Goal: Use online tool/utility: Utilize a website feature to perform a specific function

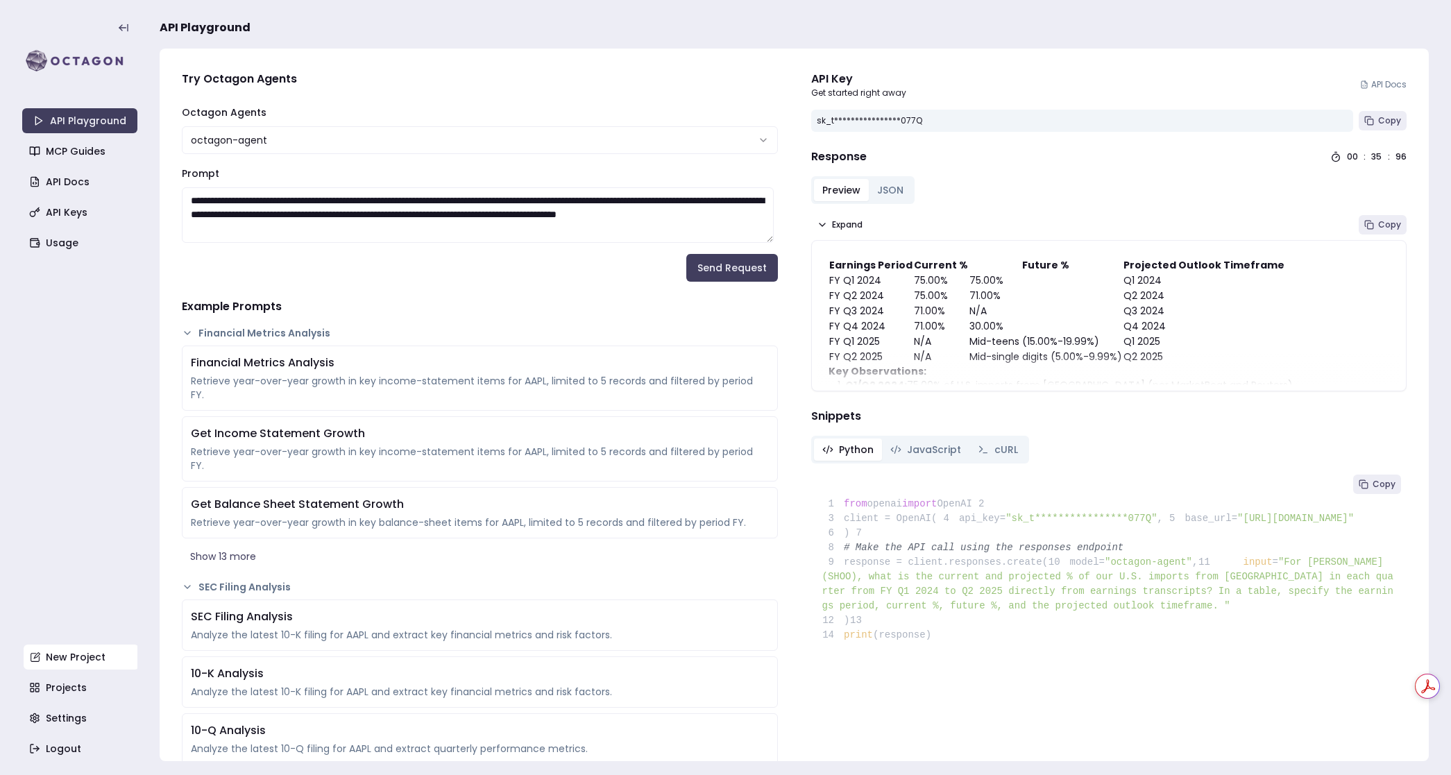
click at [69, 651] on link "New Project" at bounding box center [81, 657] width 115 height 25
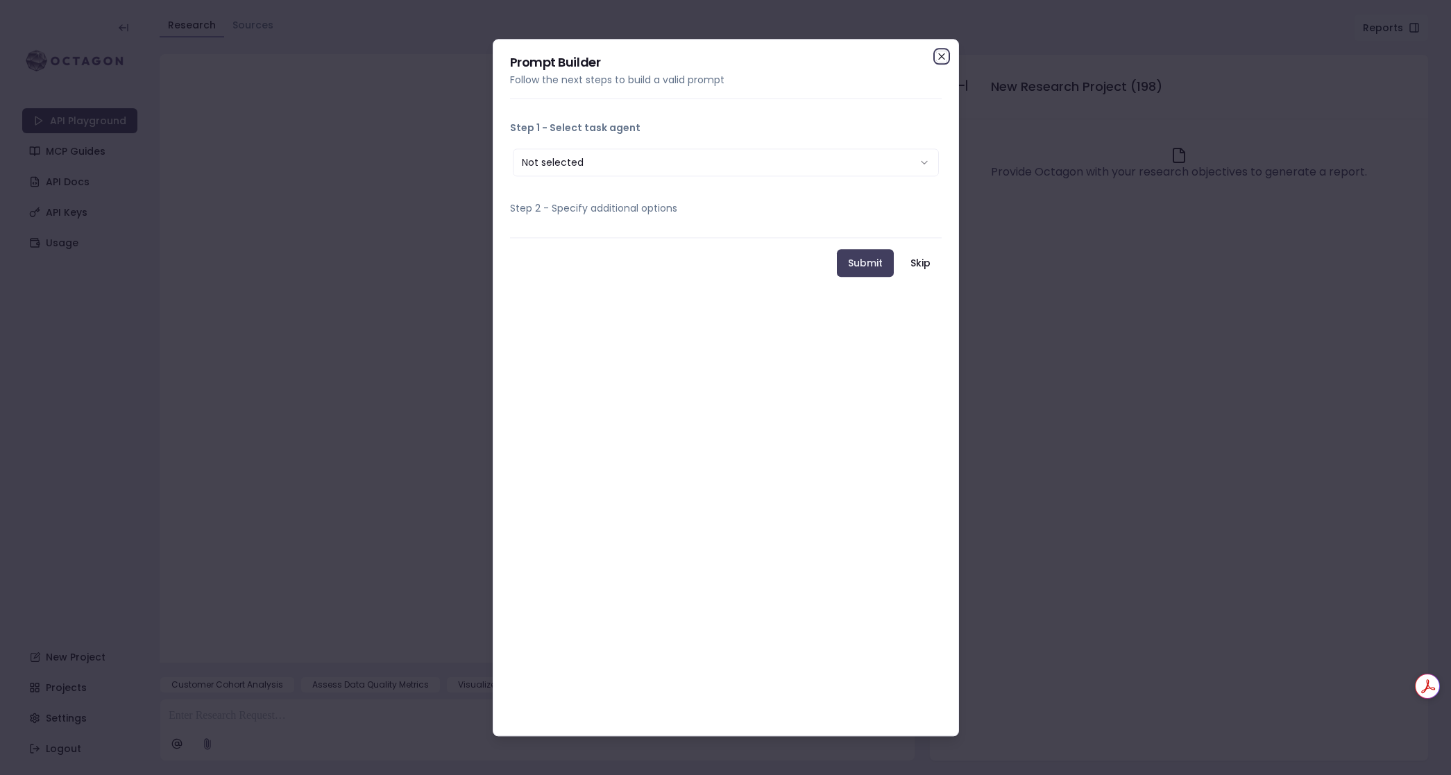
click at [945, 53] on icon "button" at bounding box center [942, 56] width 6 height 6
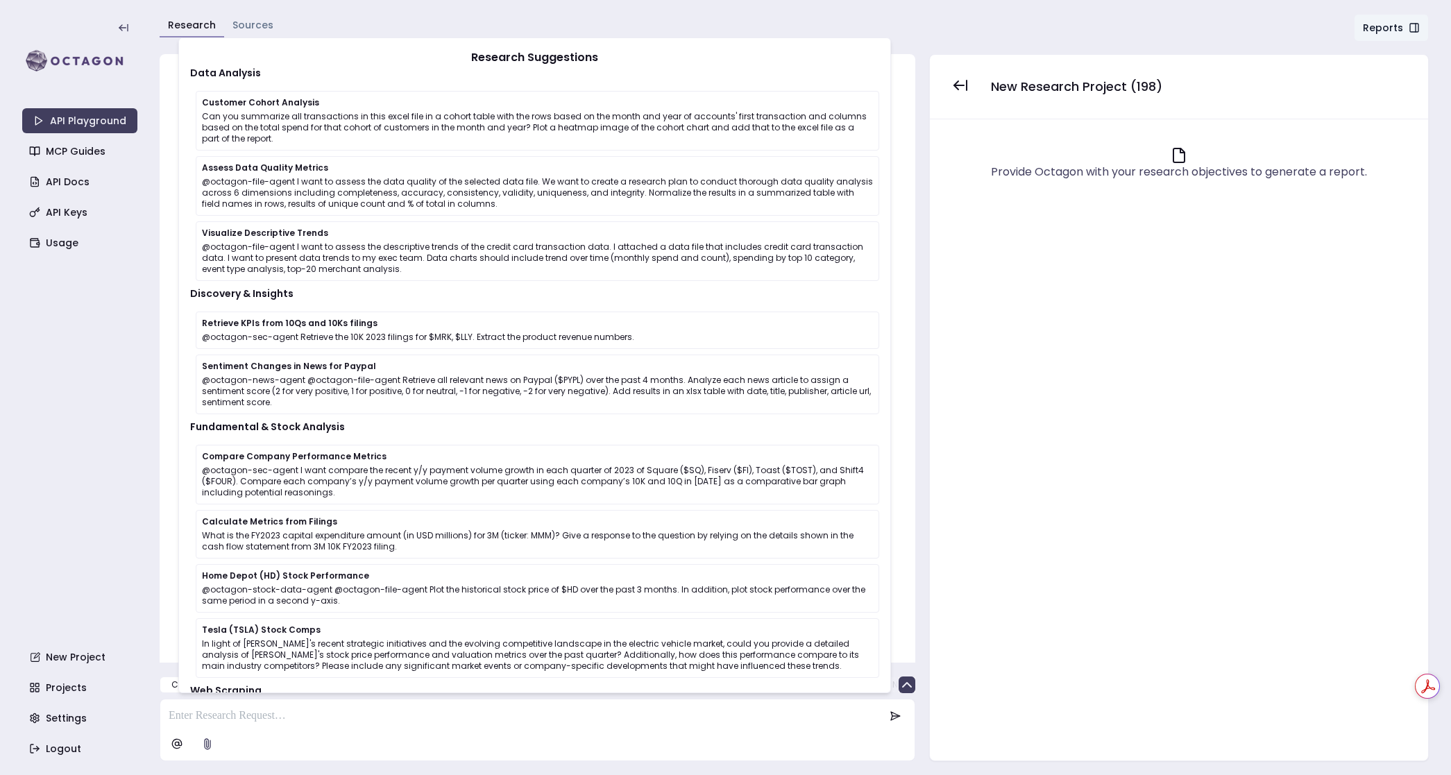
click at [245, 718] on p at bounding box center [527, 716] width 716 height 17
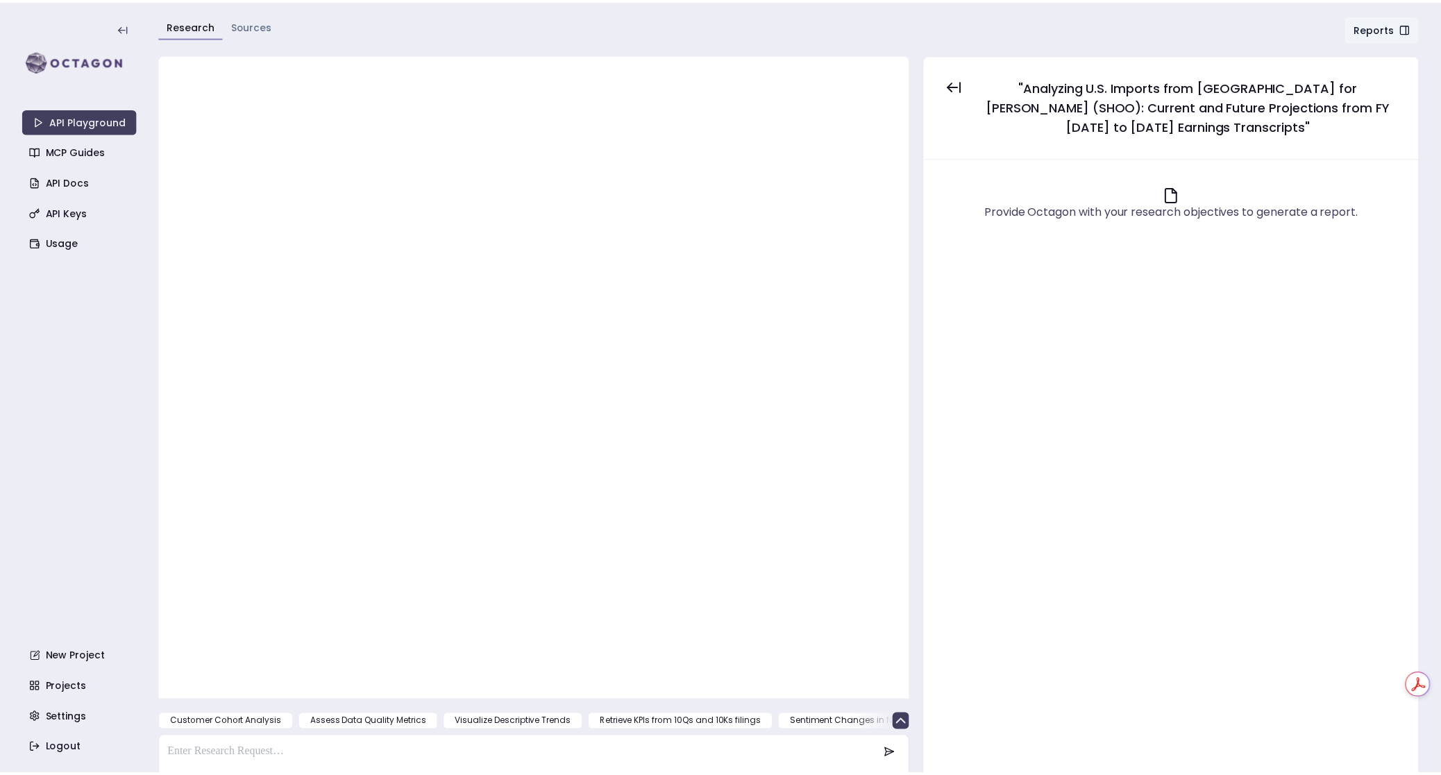
scroll to position [24, 0]
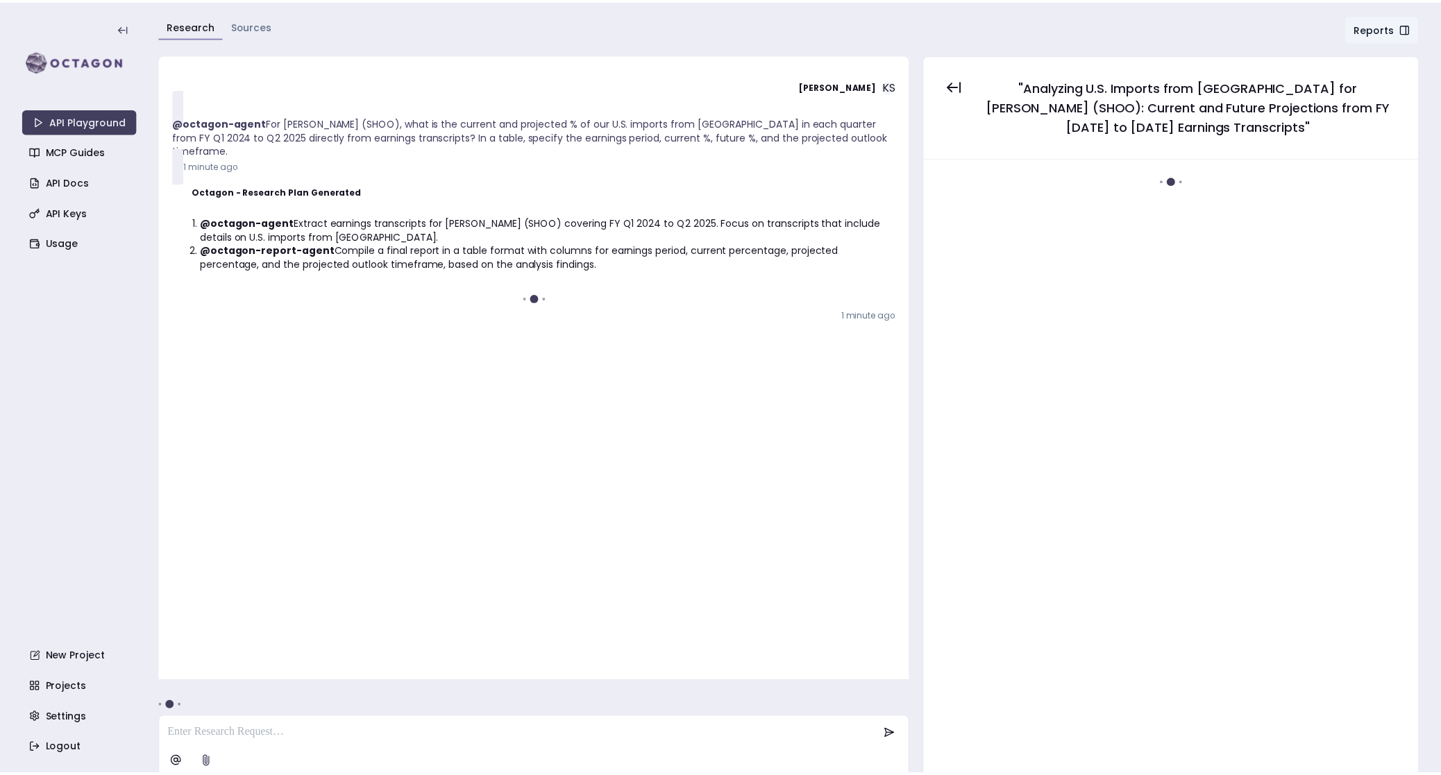
scroll to position [5, 0]
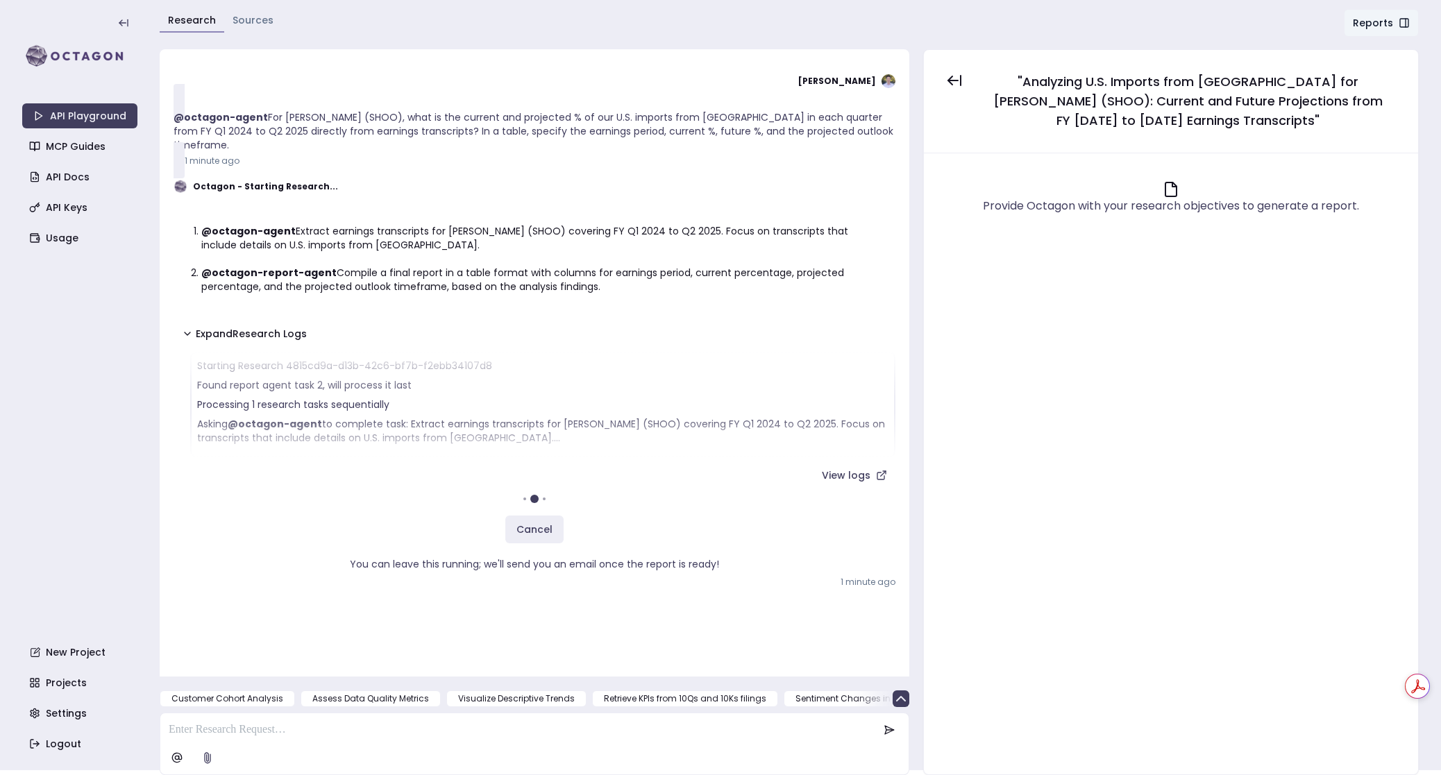
click at [332, 488] on div "Cancel You can leave this running; we'll send you an email once the report is r…" at bounding box center [534, 532] width 722 height 89
click at [532, 398] on p "Processing 1 research tasks sequentially" at bounding box center [542, 405] width 691 height 14
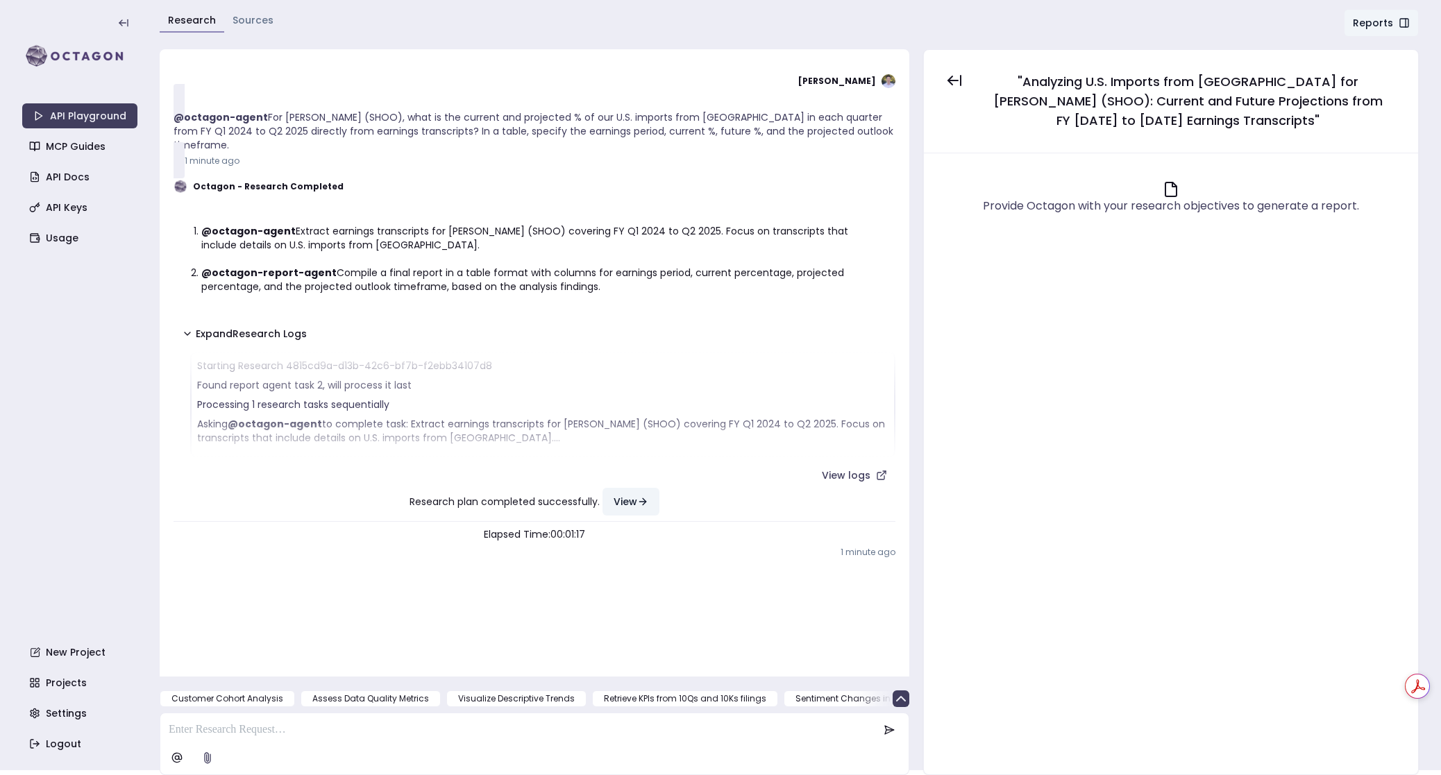
click at [625, 488] on button "View" at bounding box center [630, 502] width 57 height 28
click at [487, 398] on p "Processing 1 research tasks sequentially" at bounding box center [542, 405] width 691 height 14
click at [879, 470] on icon at bounding box center [881, 475] width 11 height 11
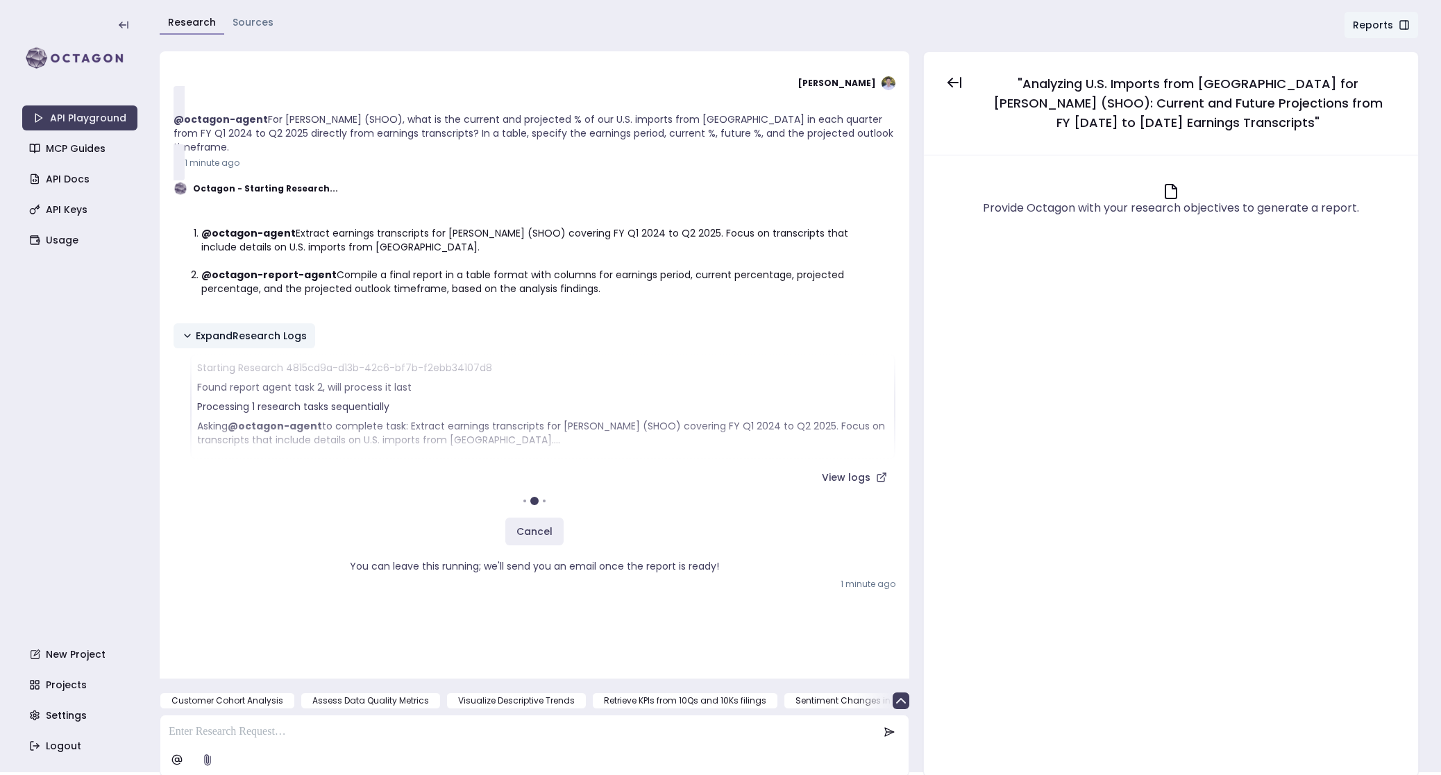
click at [182, 330] on icon at bounding box center [187, 335] width 11 height 11
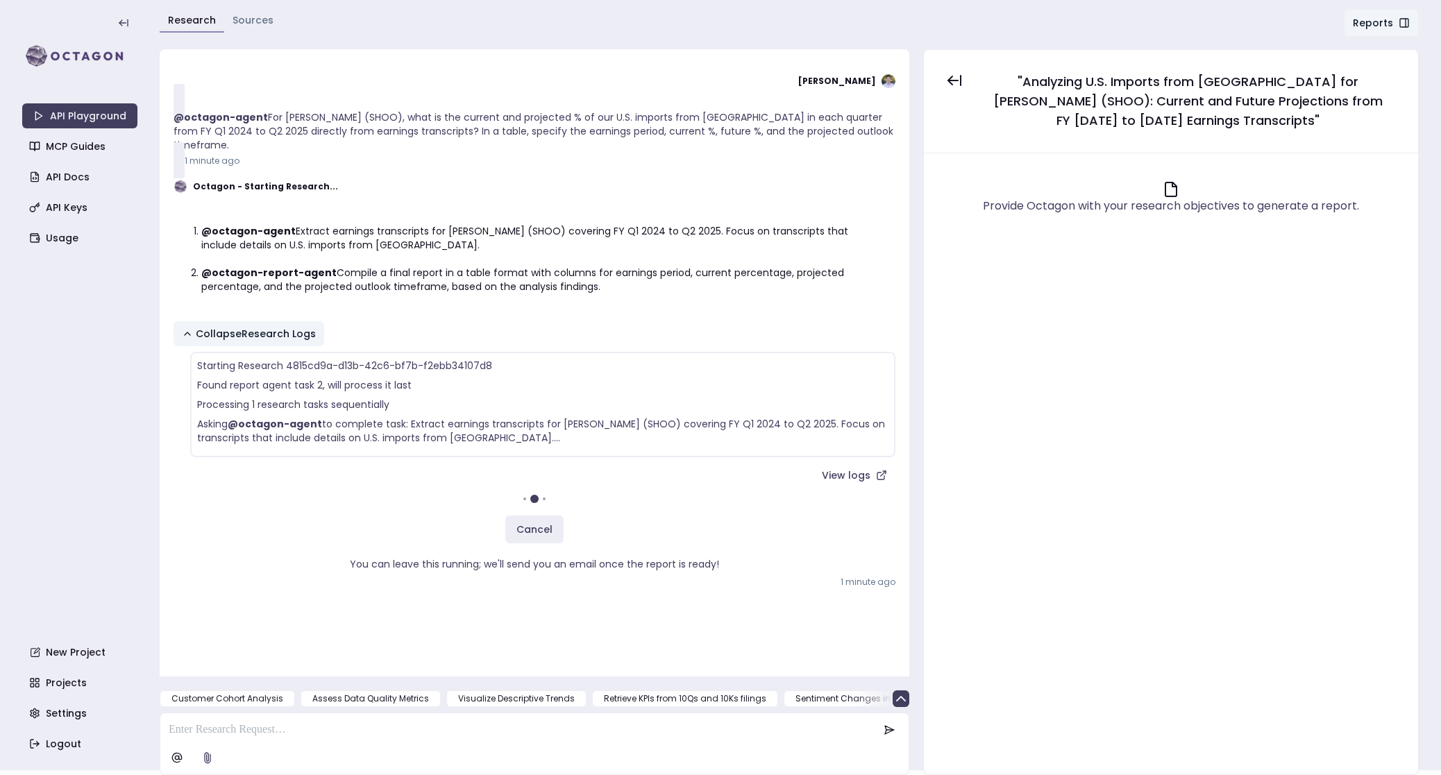
click at [182, 328] on icon at bounding box center [187, 333] width 11 height 11
click at [878, 470] on icon at bounding box center [881, 475] width 11 height 11
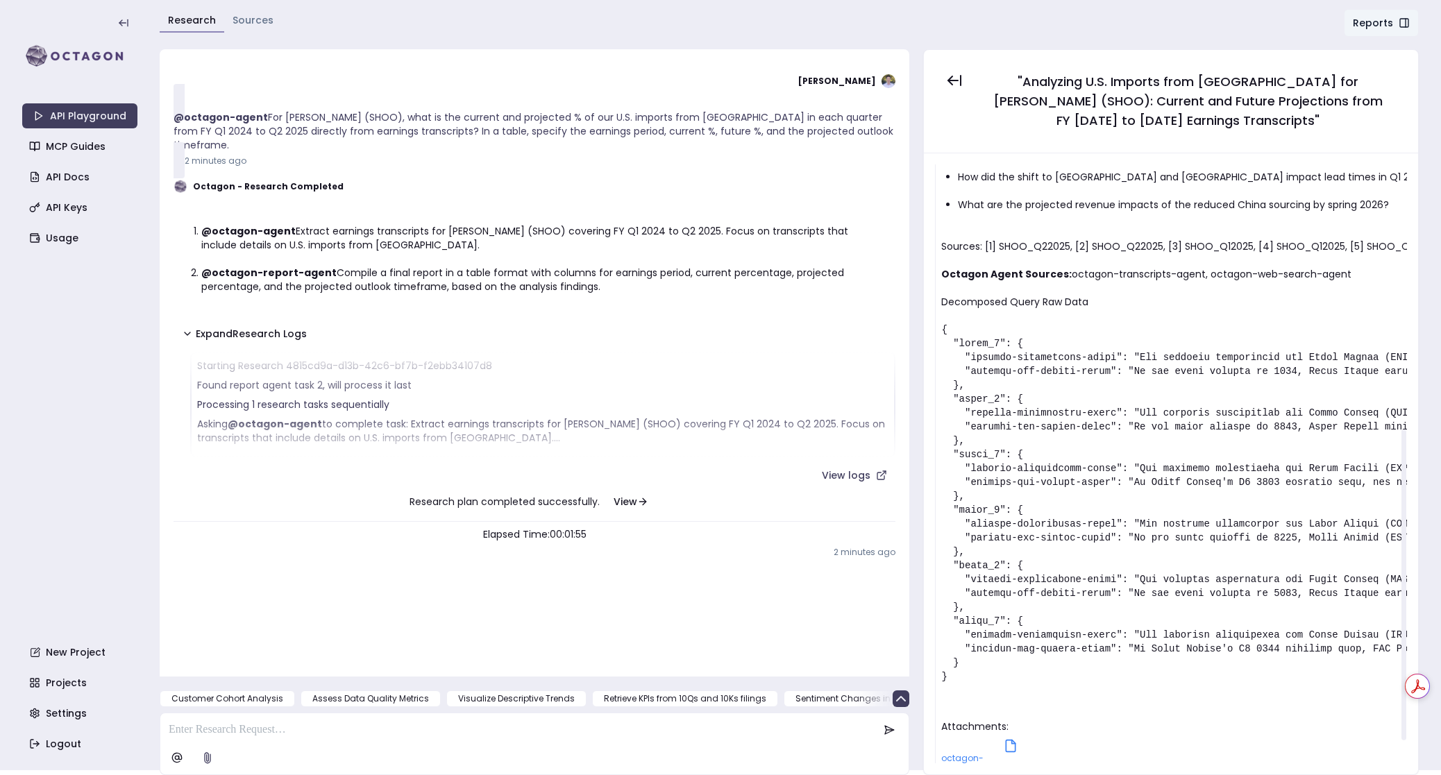
scroll to position [553, 0]
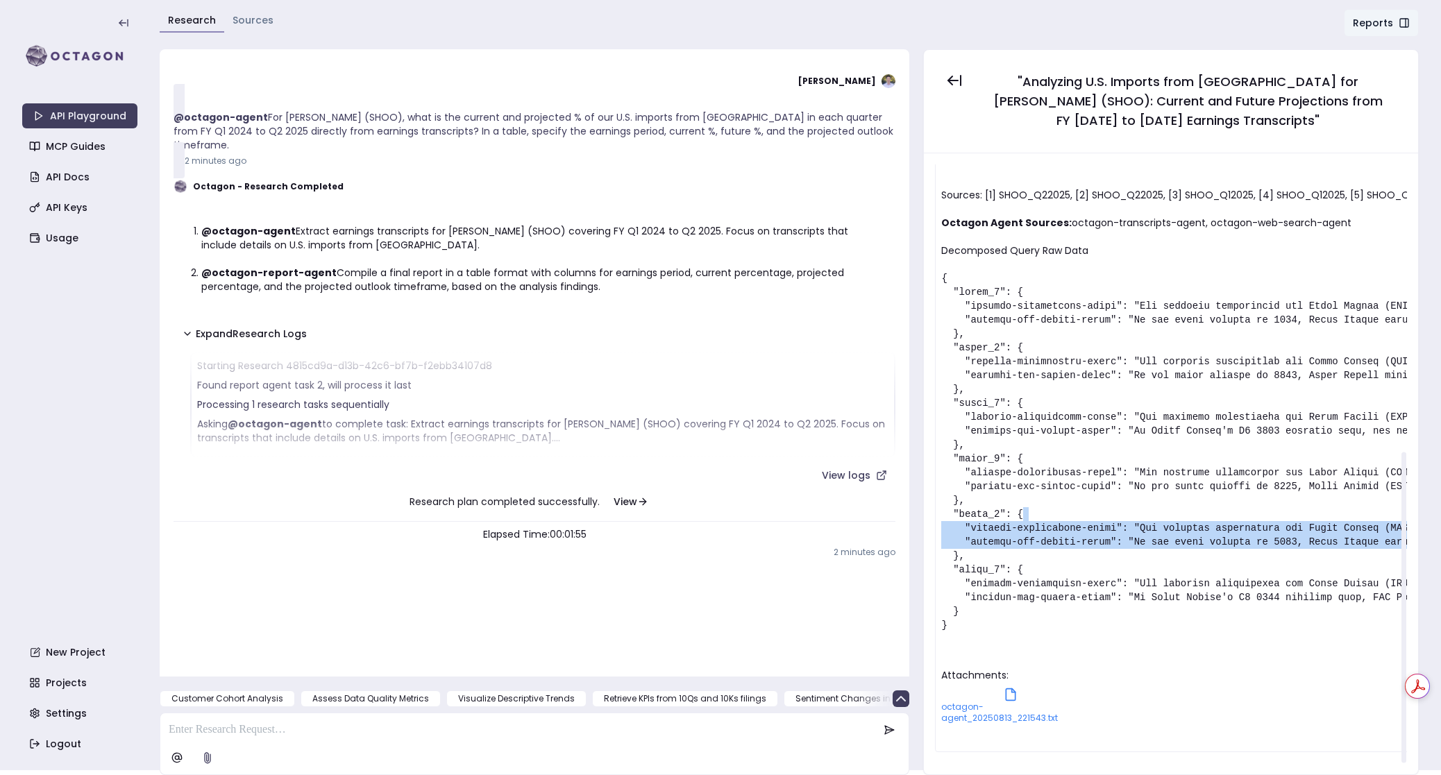
drag, startPoint x: 1087, startPoint y: 509, endPoint x: 1582, endPoint y: 542, distance: 495.9
click at [1441, 542] on html "API Playground MCP Guides API Docs API Keys Usage New Project Projects Settings…" at bounding box center [720, 382] width 1441 height 775
click at [1011, 693] on icon at bounding box center [1011, 695] width 14 height 14
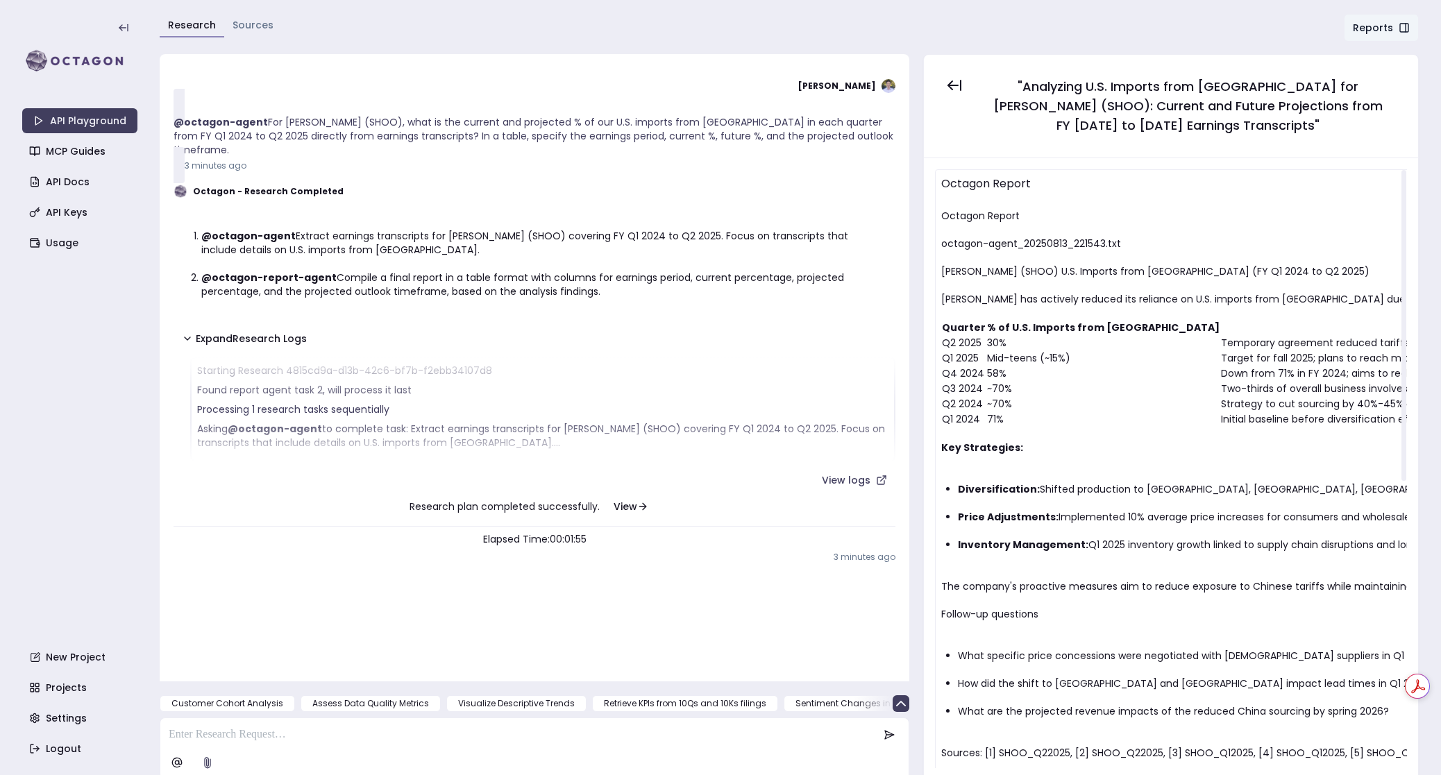
scroll to position [5, 0]
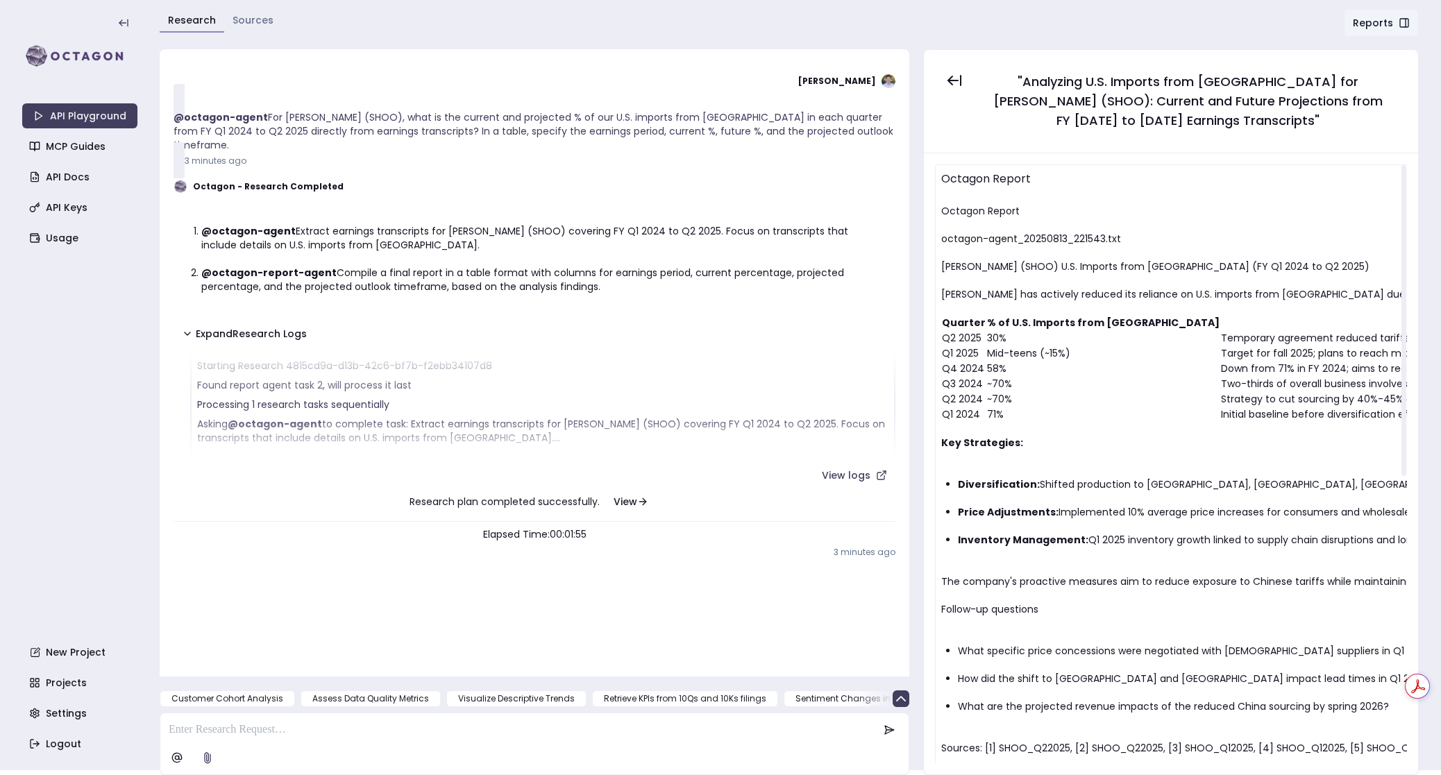
drag, startPoint x: 1291, startPoint y: 459, endPoint x: 1452, endPoint y: 457, distance: 161.0
click at [1441, 457] on html "API Playground MCP Guides API Docs API Keys Usage New Project Projects Settings…" at bounding box center [720, 382] width 1441 height 775
click at [254, 142] on div "Ken So @octagon-agent For Steve Madden (SHOO), what is the current and projecte…" at bounding box center [534, 115] width 722 height 105
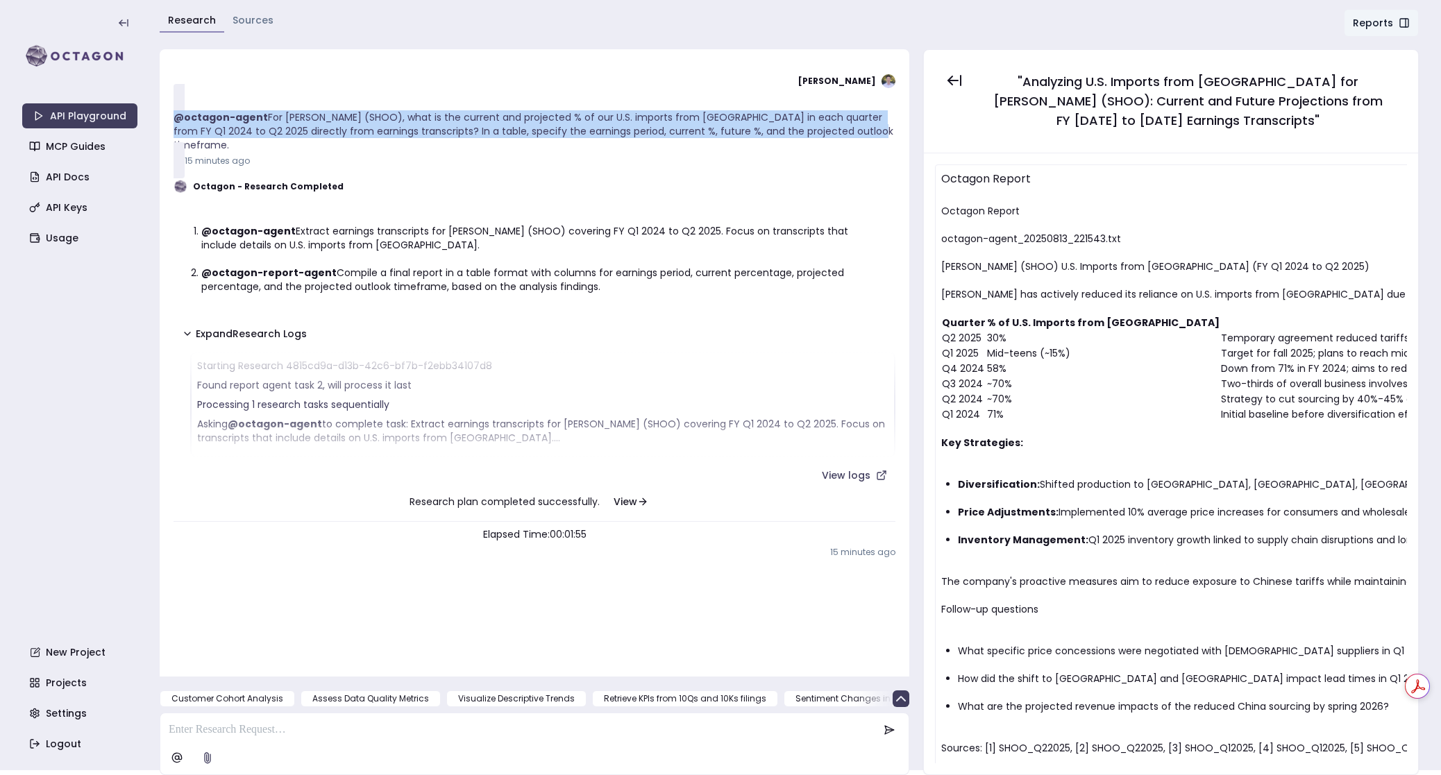
drag, startPoint x: 842, startPoint y: 137, endPoint x: 173, endPoint y: 119, distance: 668.6
click at [173, 119] on p "@octagon-agent For Steve Madden (SHOO), what is the current and projected % of …" at bounding box center [534, 131] width 722 height 42
copy p "@octagon-agent For Steve Madden (SHOO), what is the current and projected % of …"
click at [96, 117] on link "API Playground" at bounding box center [79, 115] width 115 height 25
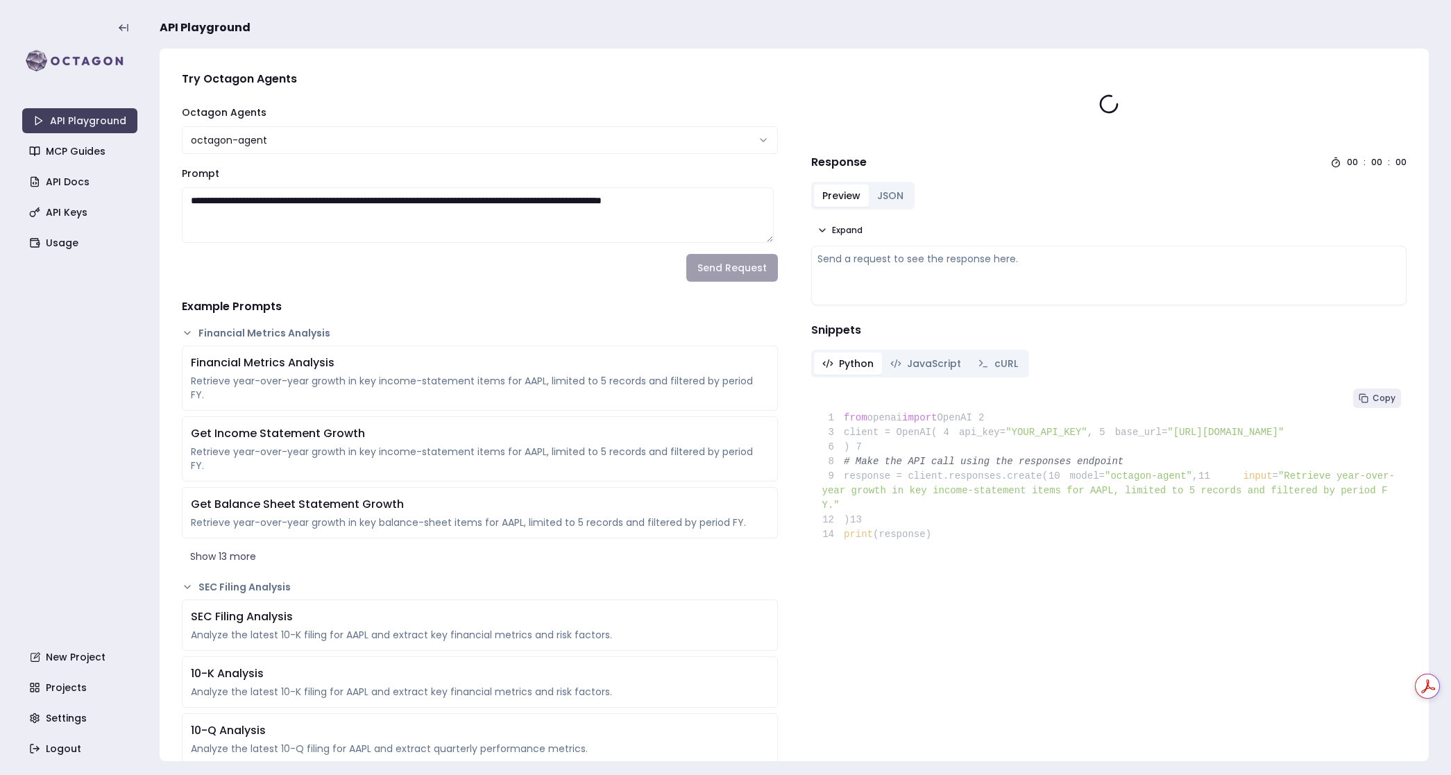
click at [430, 193] on textarea "**********" at bounding box center [478, 215] width 592 height 56
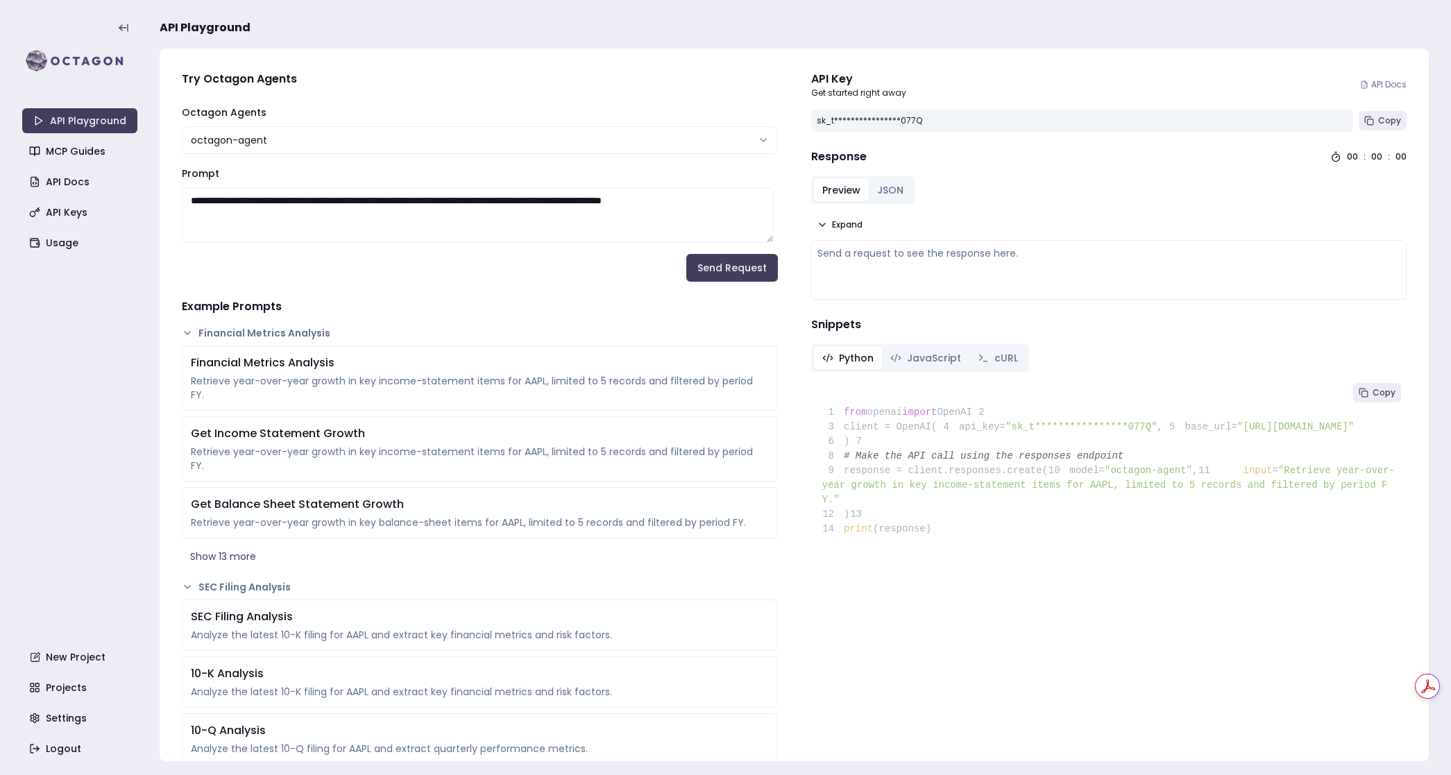
click at [430, 193] on textarea "**********" at bounding box center [478, 215] width 592 height 56
paste textarea "**********"
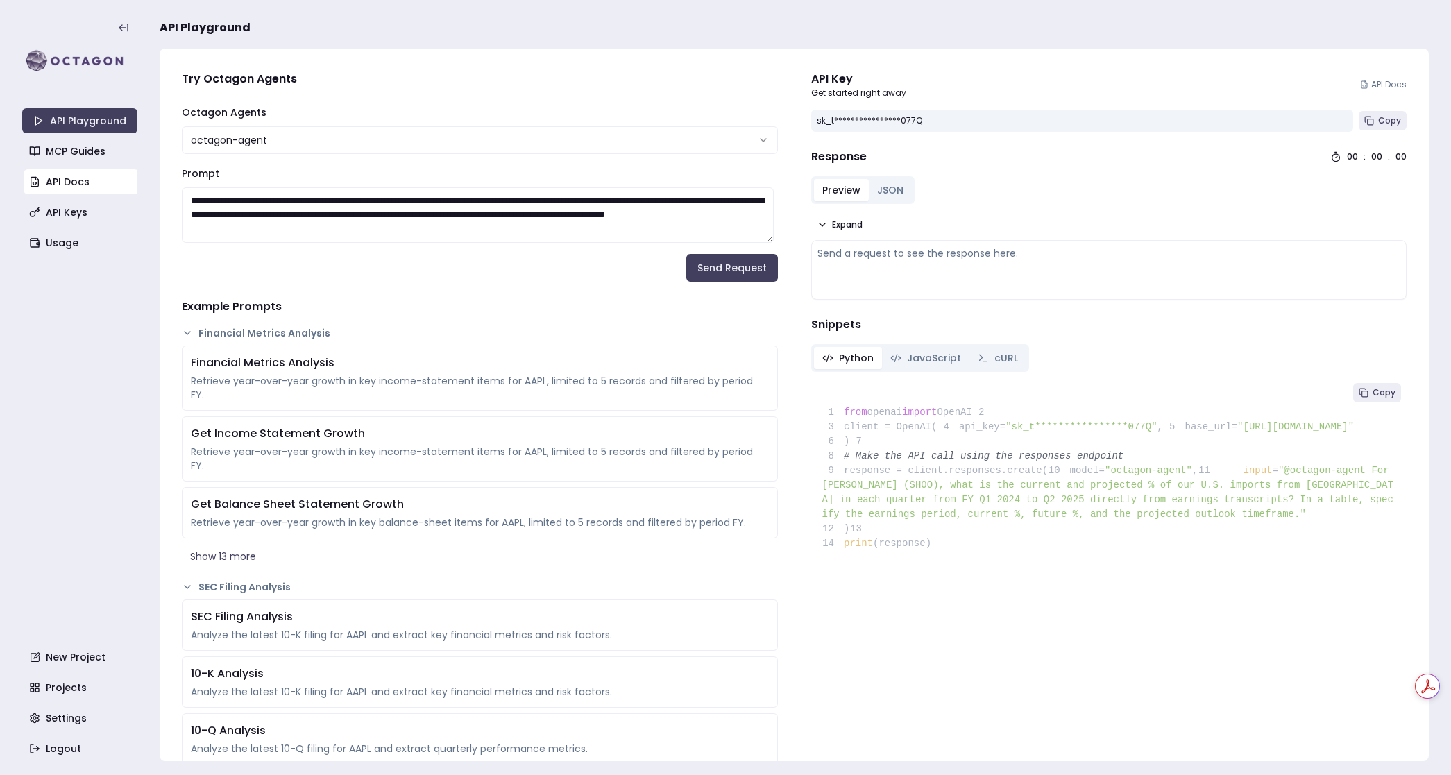
drag, startPoint x: 277, startPoint y: 200, endPoint x: 110, endPoint y: 190, distance: 166.8
click at [110, 190] on section "**********" at bounding box center [725, 387] width 1451 height 775
click at [221, 213] on textarea "**********" at bounding box center [478, 215] width 592 height 56
type textarea "**********"
click at [729, 255] on button "Send Request" at bounding box center [732, 268] width 92 height 28
